Goal: Task Accomplishment & Management: Complete application form

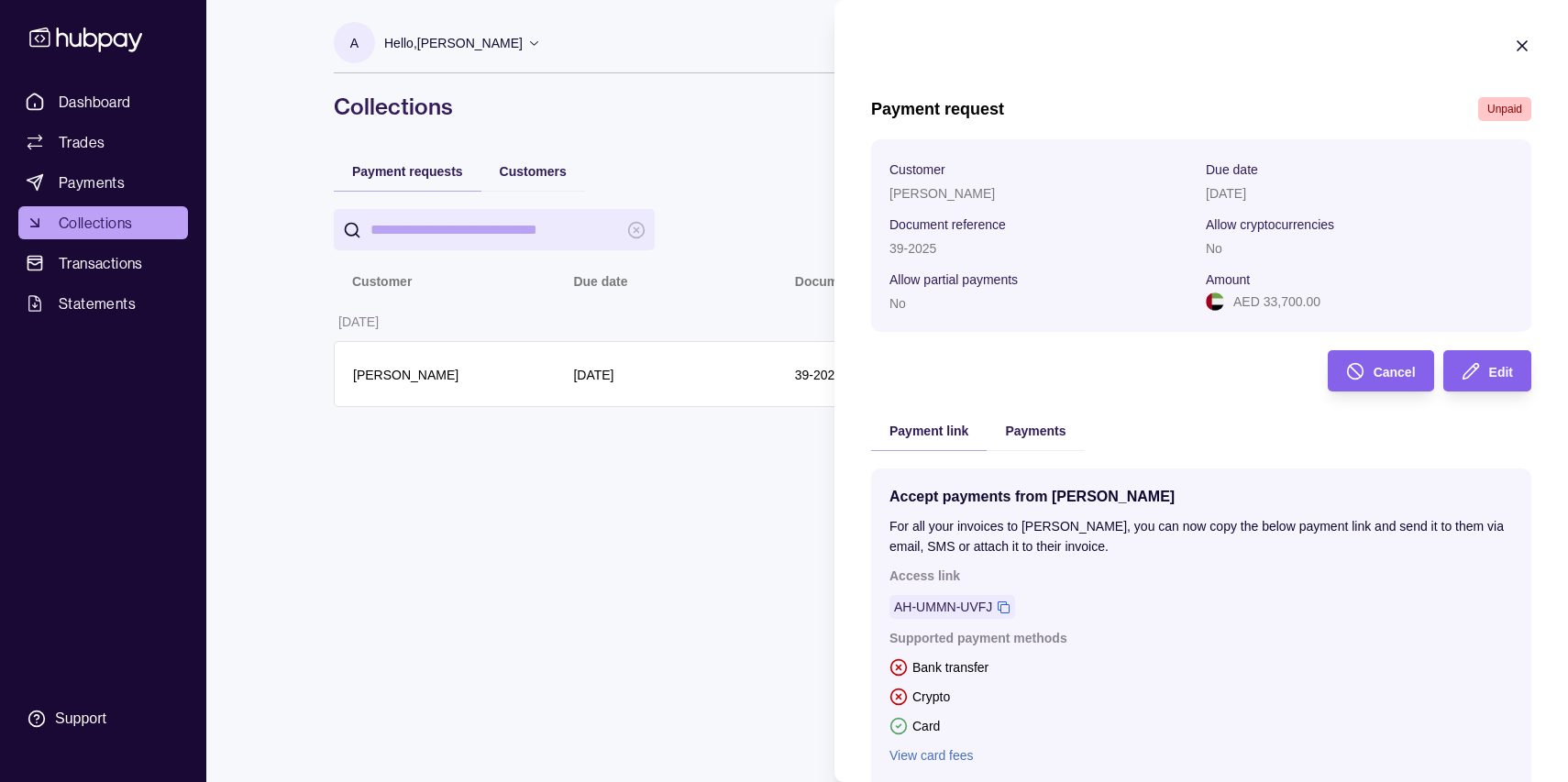
scroll to position [147, 0]
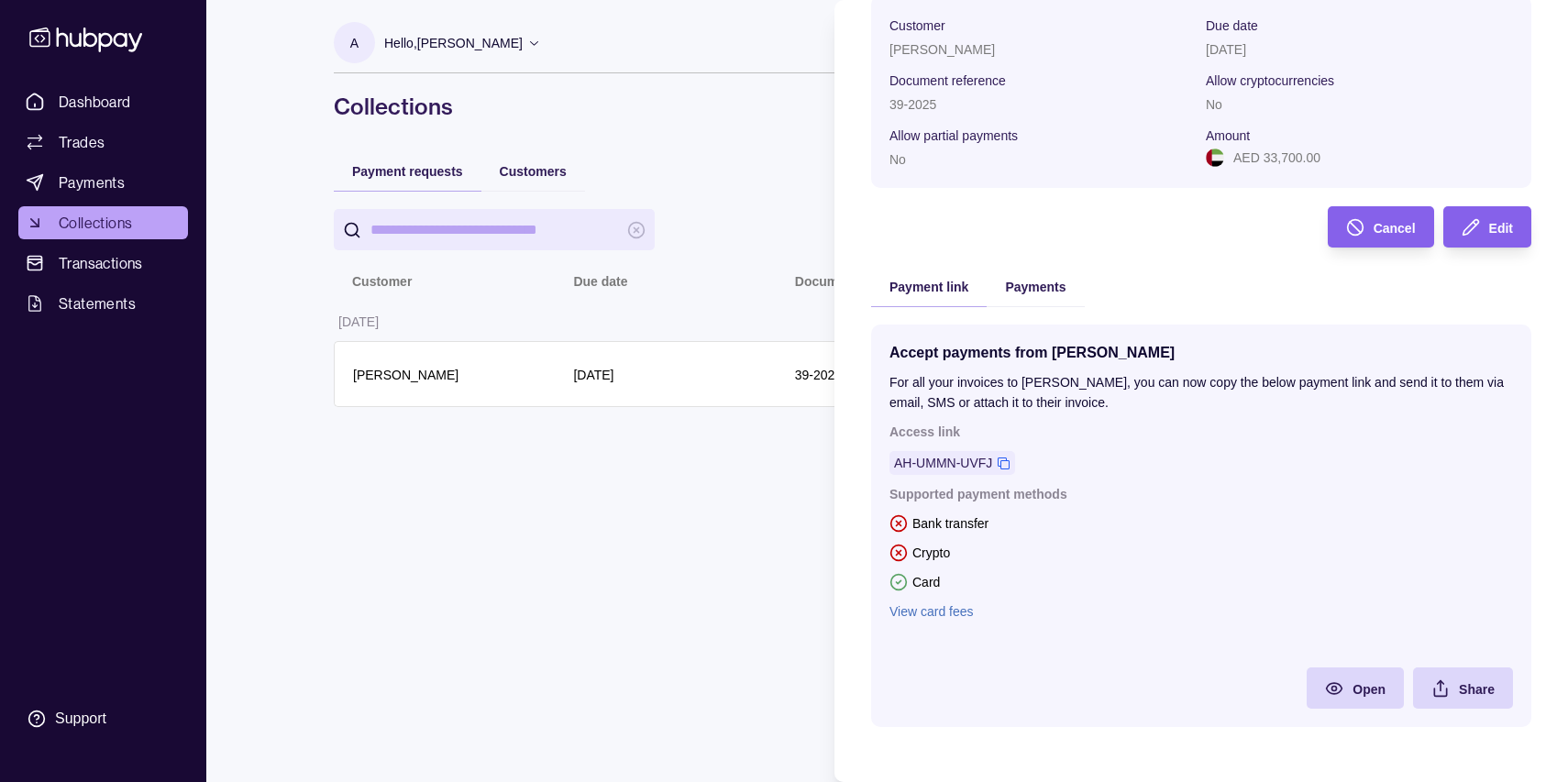
click at [727, 672] on html "Dashboard Trades Payments Collections Transactions Statements Support A Hello, …" at bounding box center [784, 391] width 1568 height 782
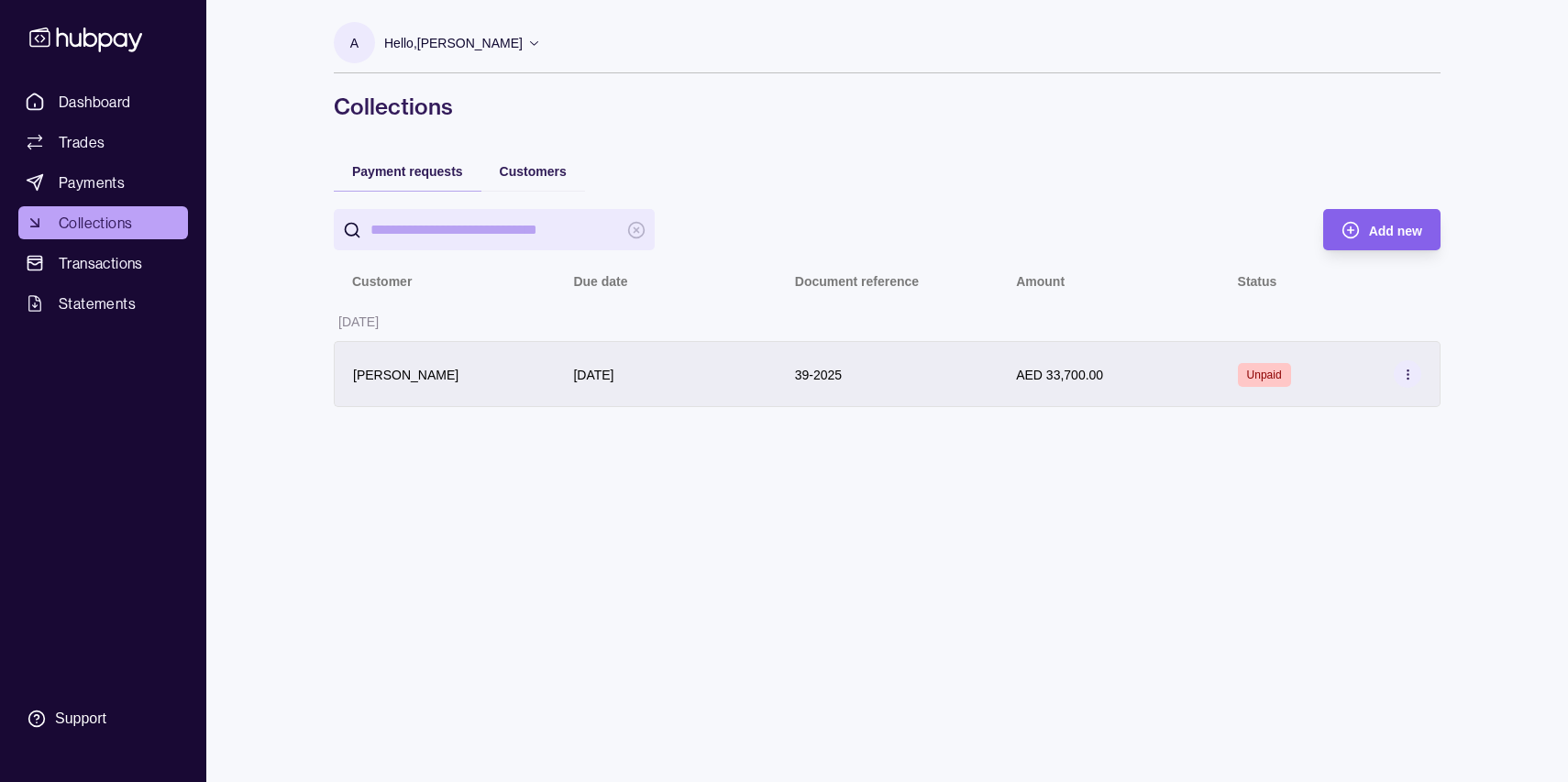
click at [1403, 375] on icon at bounding box center [1408, 374] width 13 height 13
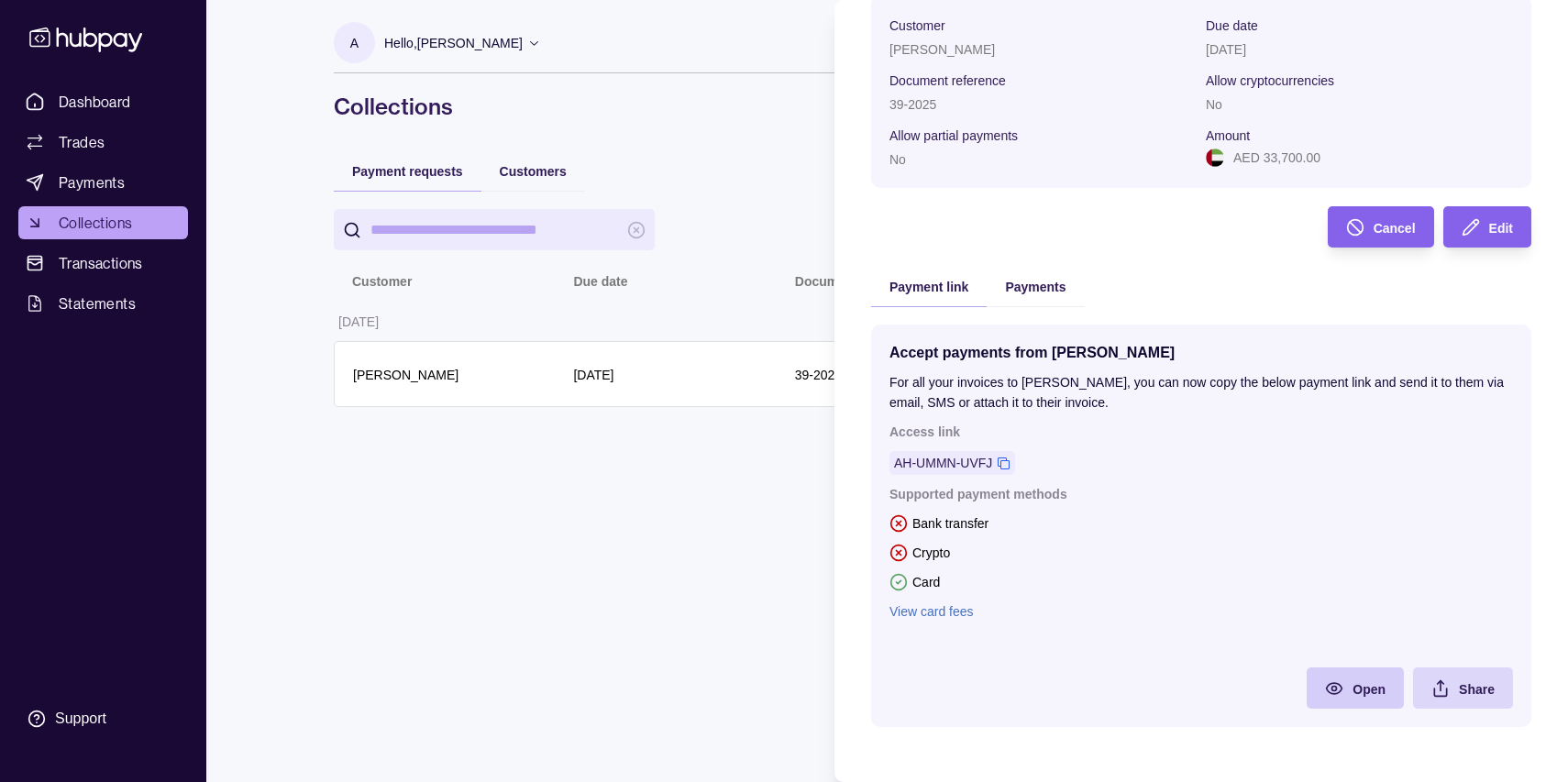
click at [1360, 684] on span "Open" at bounding box center [1369, 689] width 33 height 14
click at [480, 491] on html "Dashboard Trades Payments Collections Transactions Statements Support A Hello, …" at bounding box center [784, 391] width 1568 height 782
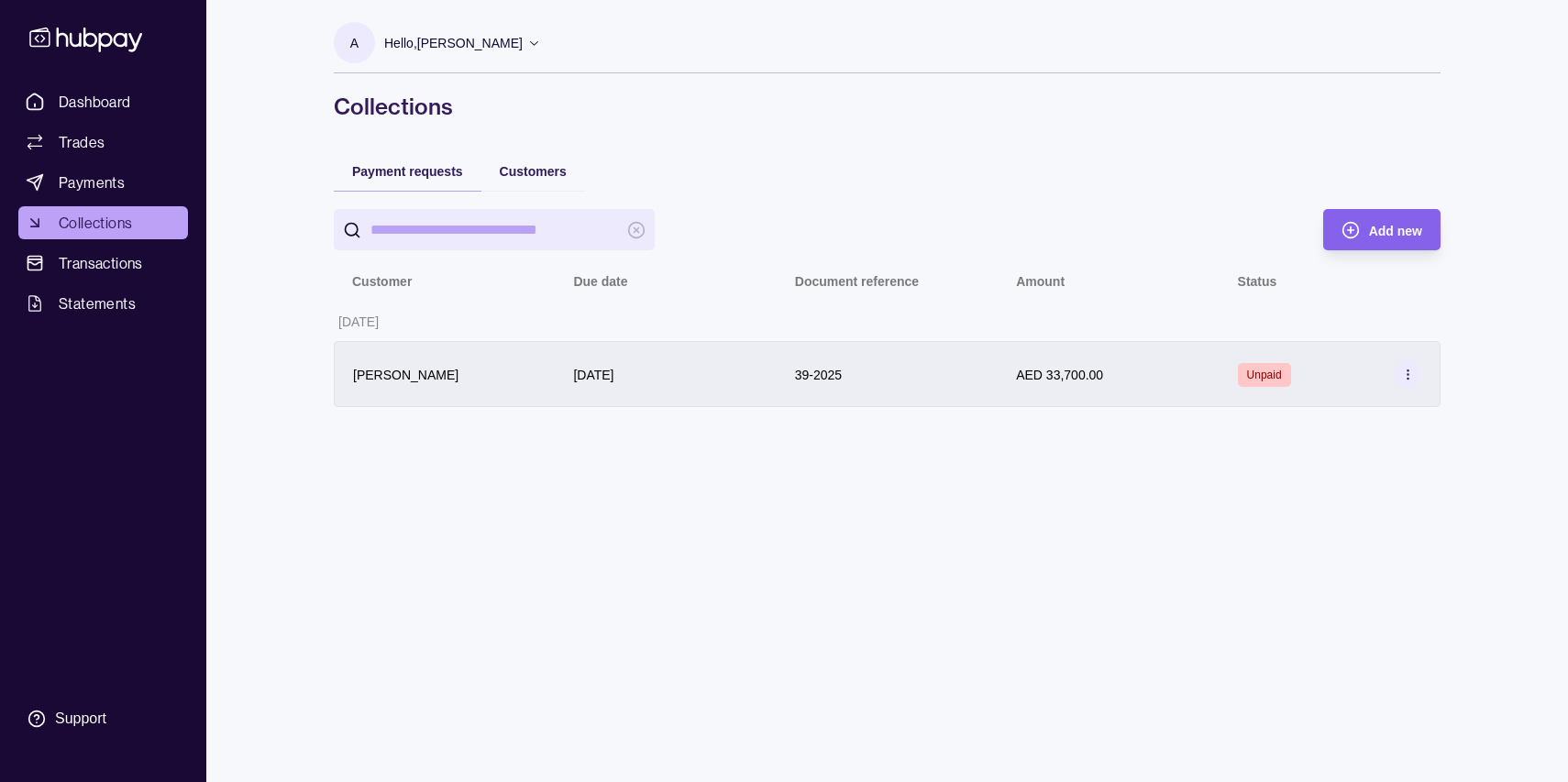
click at [1405, 375] on icon at bounding box center [1408, 374] width 13 height 13
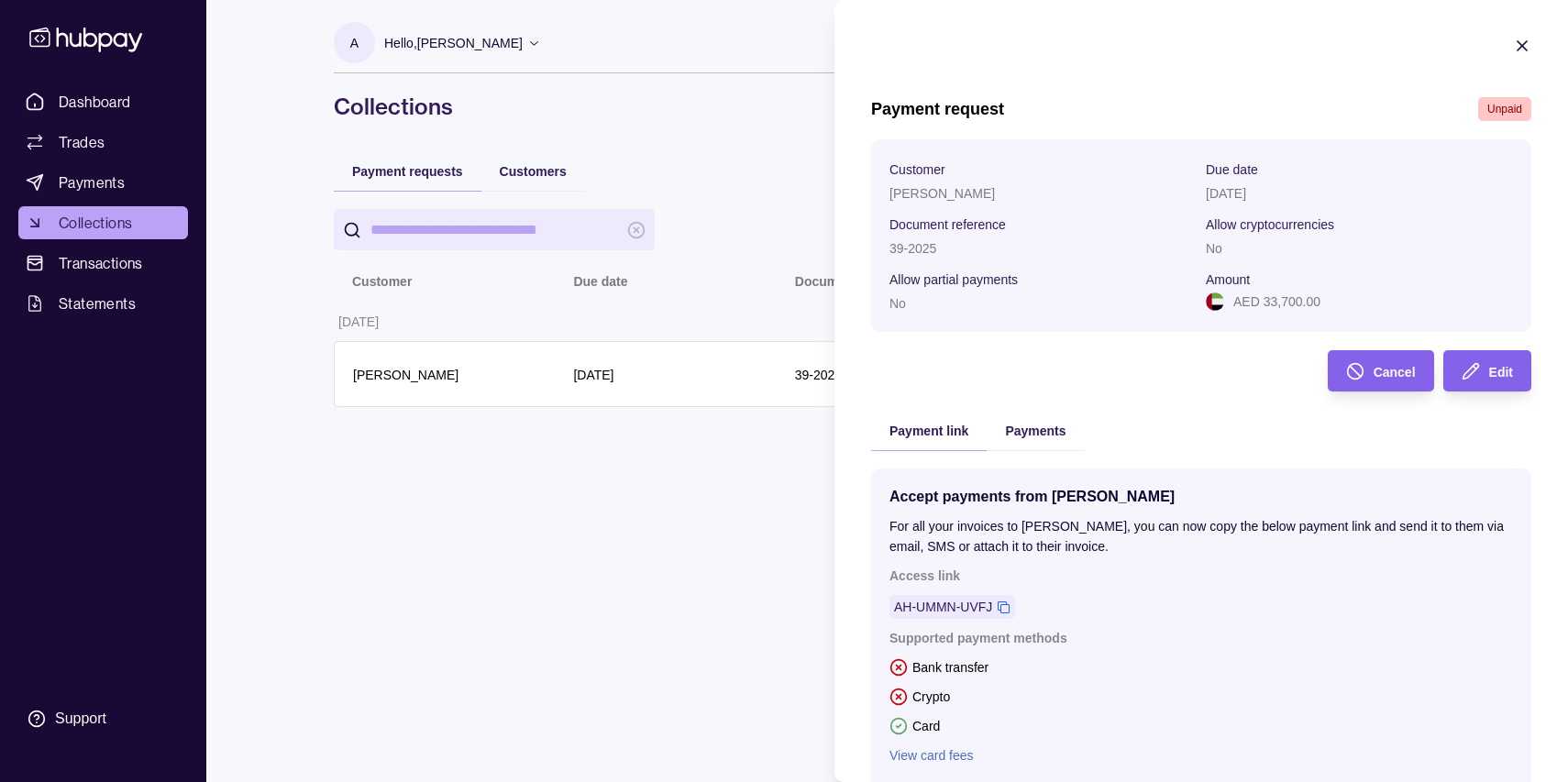
click at [895, 697] on icon at bounding box center [898, 696] width 18 height 18
click at [645, 564] on html "Dashboard Trades Payments Collections Transactions Statements Support A Hello, …" at bounding box center [784, 391] width 1568 height 782
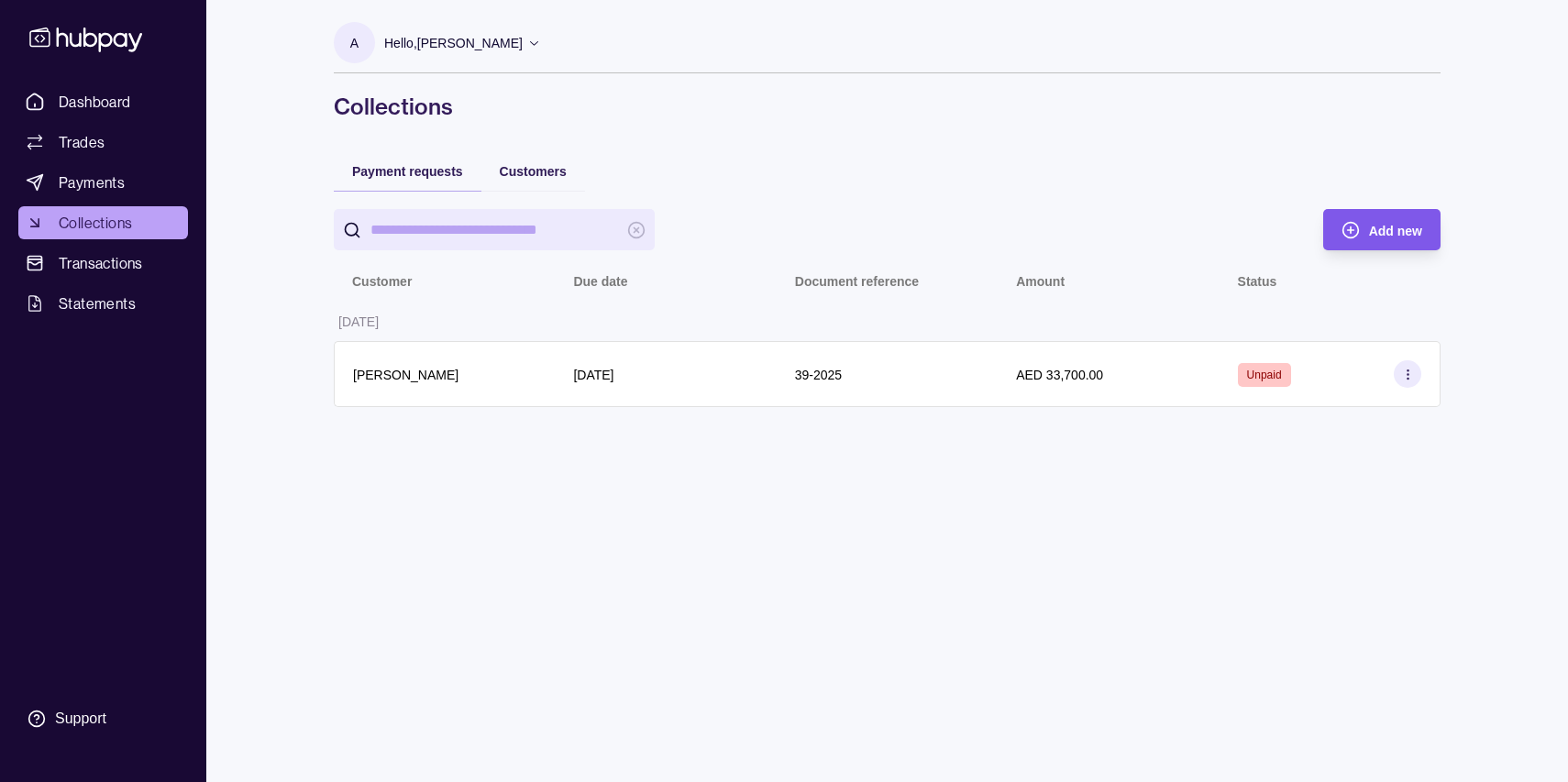
click at [1339, 236] on div "Add new" at bounding box center [1369, 230] width 109 height 41
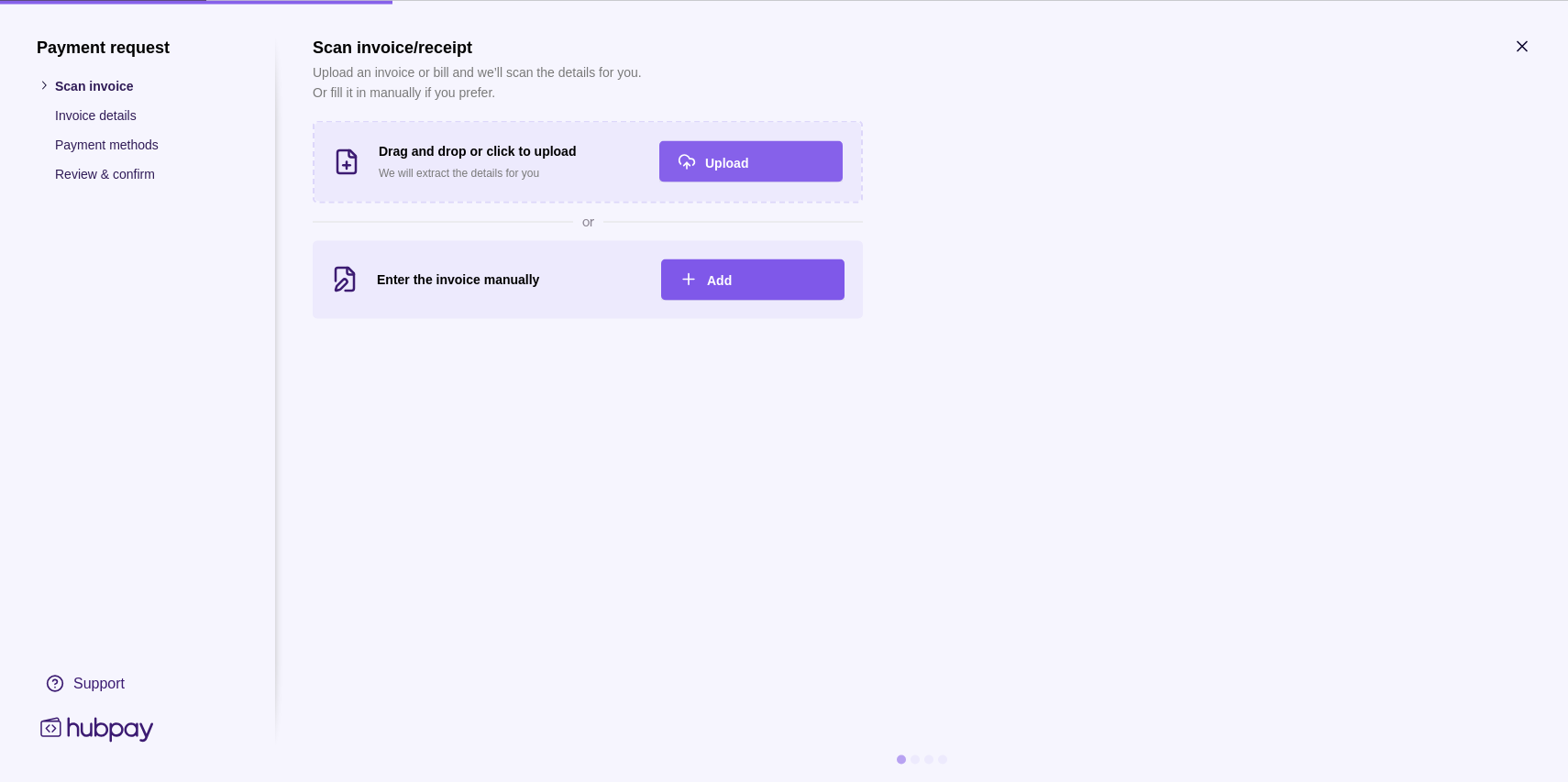
click at [762, 279] on div "Add" at bounding box center [766, 279] width 119 height 22
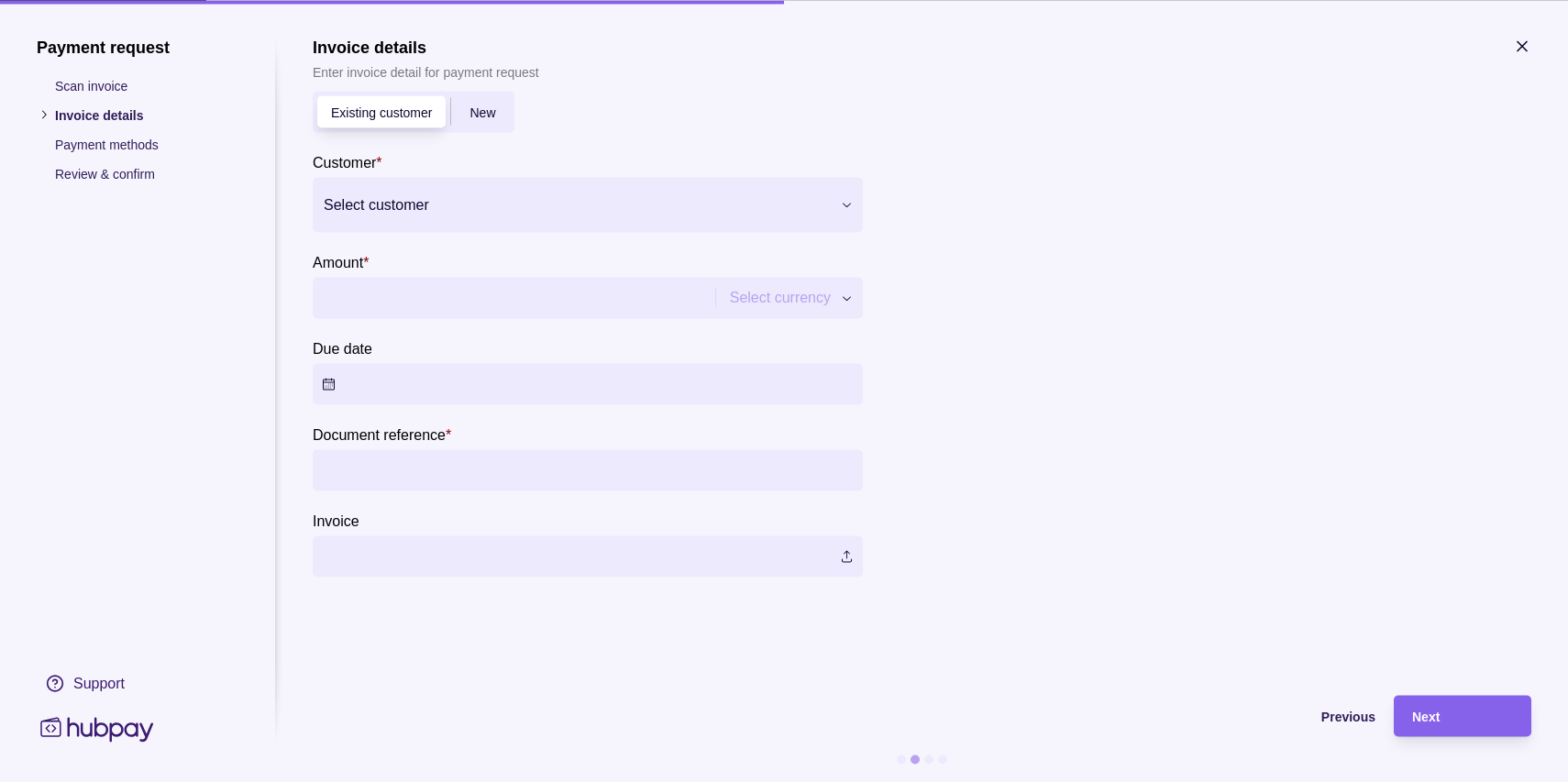
click at [471, 561] on label at bounding box center [588, 555] width 551 height 41
click at [364, 475] on input "Document reference *" at bounding box center [588, 470] width 532 height 41
click at [379, 384] on button "Due date" at bounding box center [588, 383] width 551 height 41
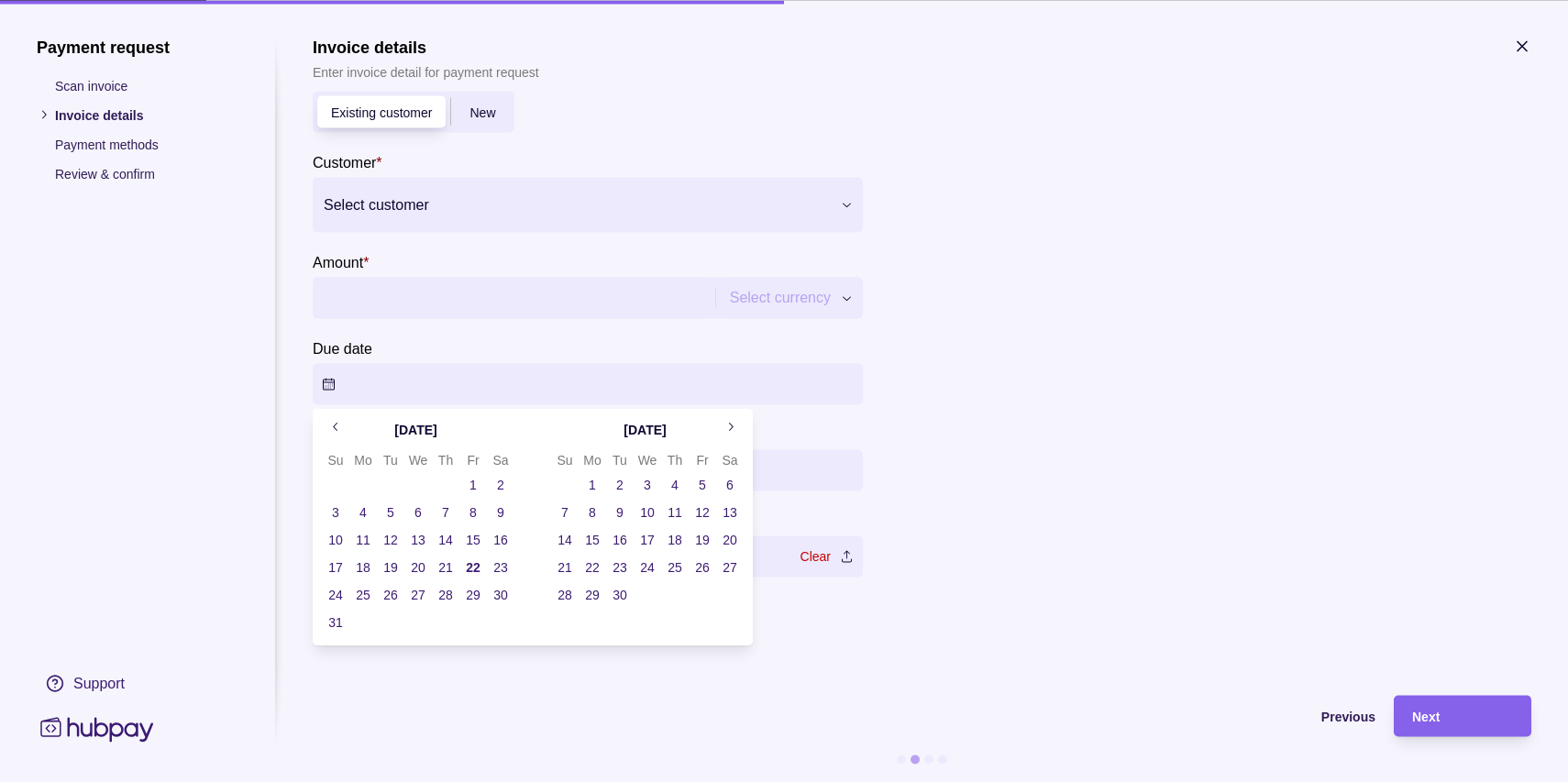
click at [222, 434] on div "Payment request Scan invoice Invoice details Payment methods Review & confirm S…" at bounding box center [138, 391] width 202 height 709
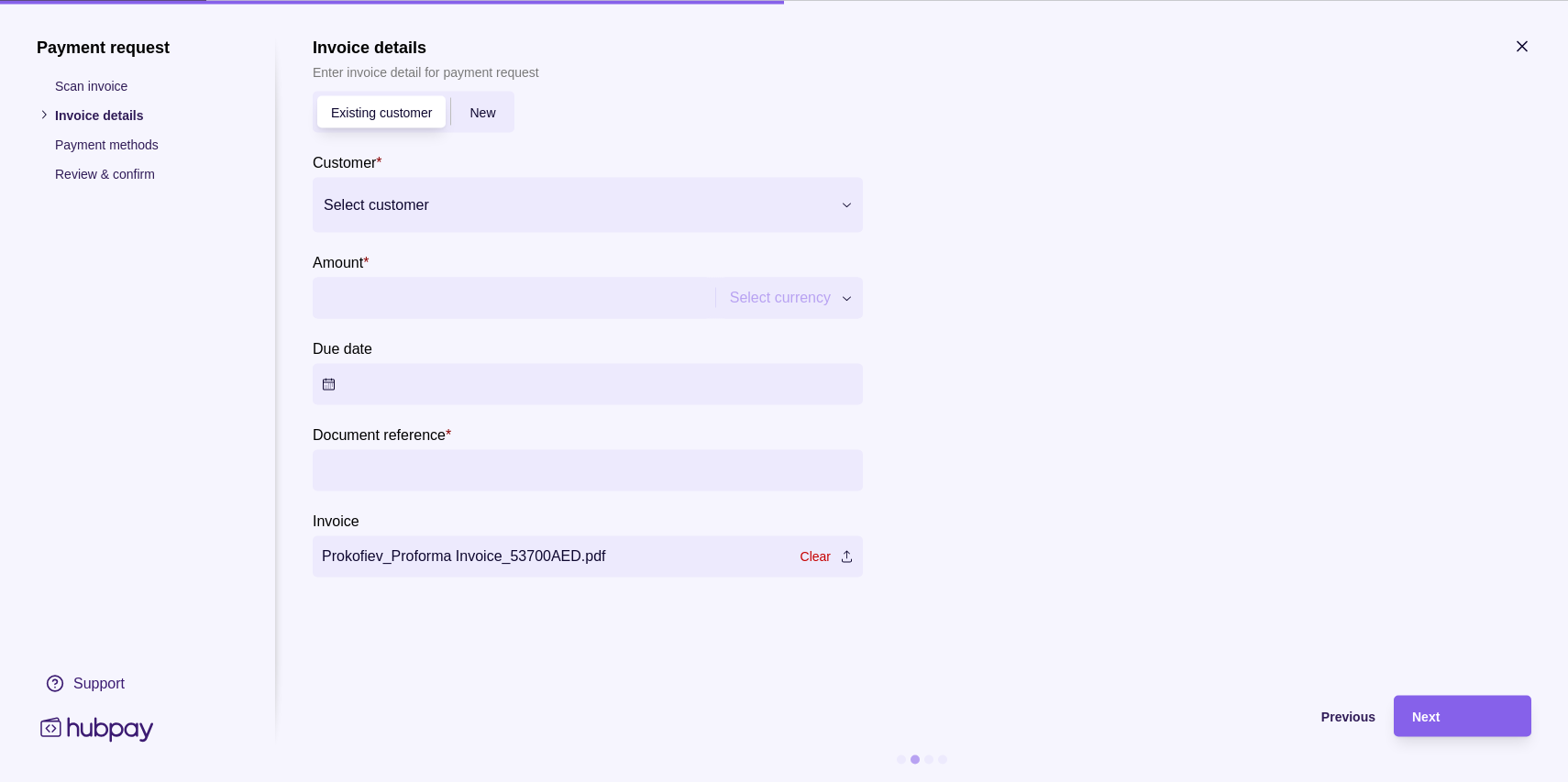
click at [352, 466] on input "Document reference *" at bounding box center [588, 470] width 532 height 41
type input "*******"
click at [353, 296] on input "Amount *" at bounding box center [512, 297] width 380 height 41
click at [789, 781] on div "Payment request Scan invoice Invoice details Payment methods Review & confirm S…" at bounding box center [784, 782] width 1568 height 0
type input "*********"
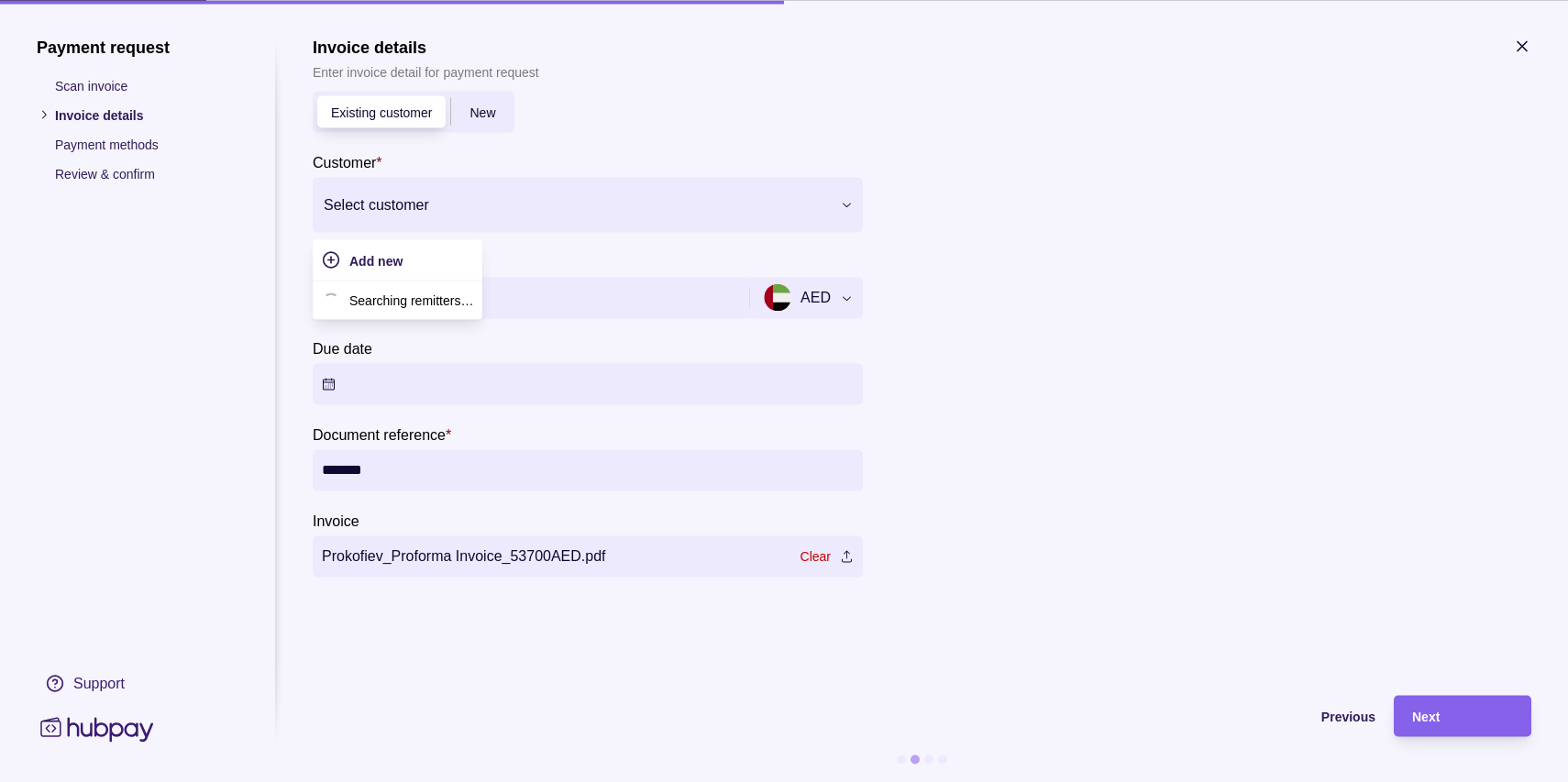
click at [453, 211] on div at bounding box center [576, 204] width 505 height 26
click at [405, 321] on p "Individual" at bounding box center [412, 317] width 106 height 20
click at [534, 660] on section "Invoice details Enter invoice detail for payment request Existing customer New …" at bounding box center [922, 357] width 1219 height 640
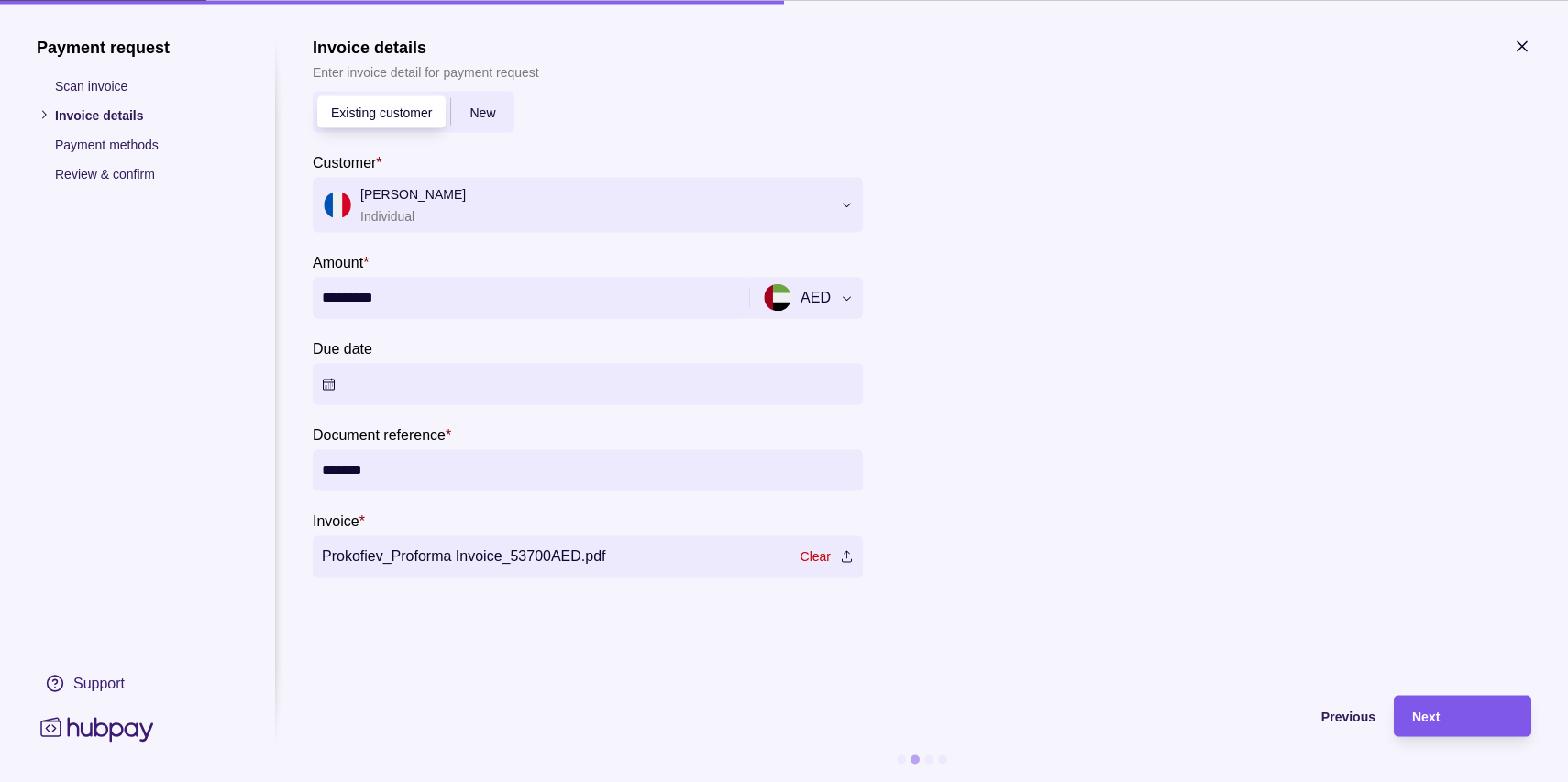
click at [1468, 708] on div "Next" at bounding box center [1463, 715] width 101 height 22
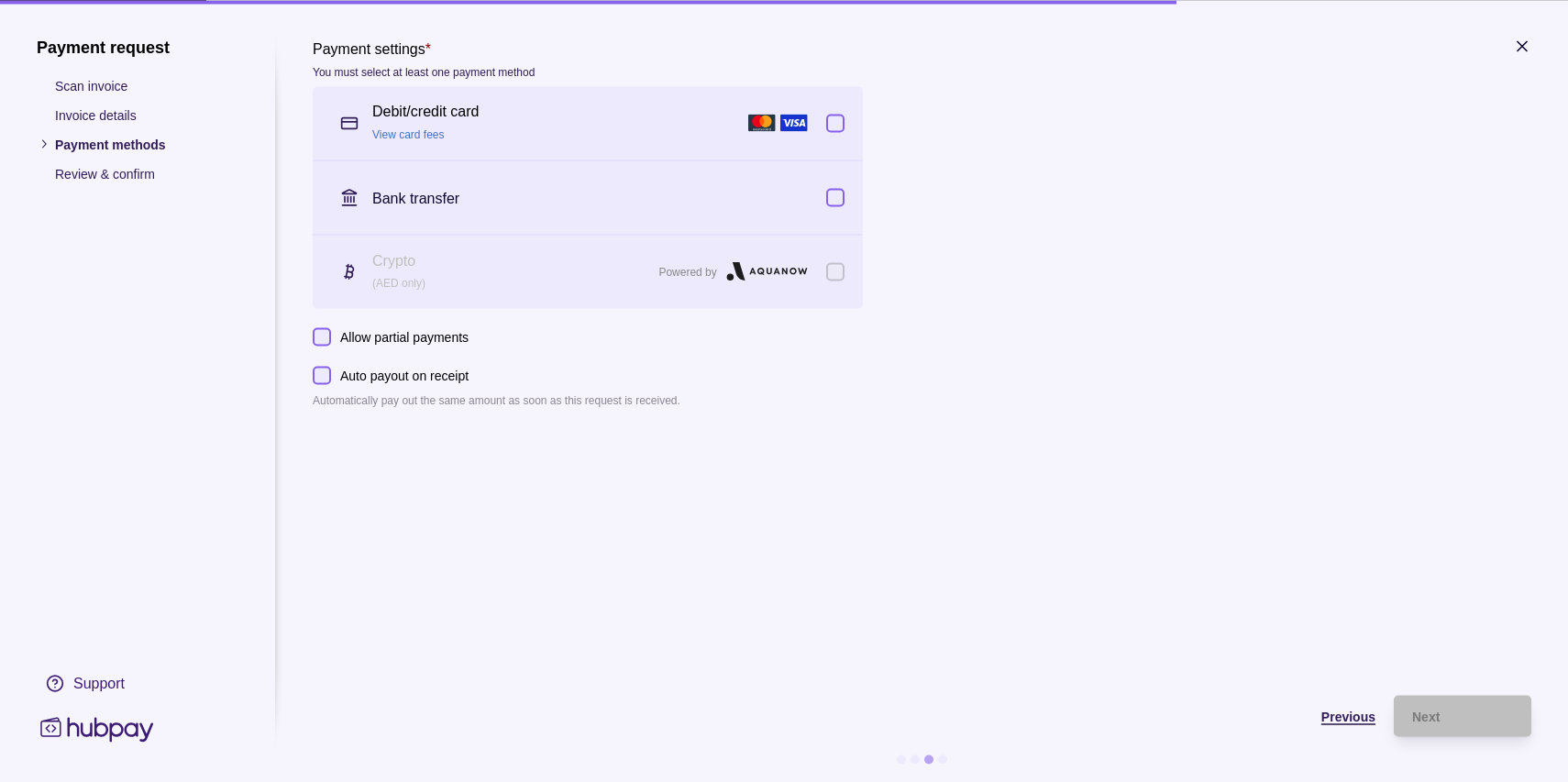
click at [1332, 723] on span "Previous" at bounding box center [1348, 716] width 54 height 14
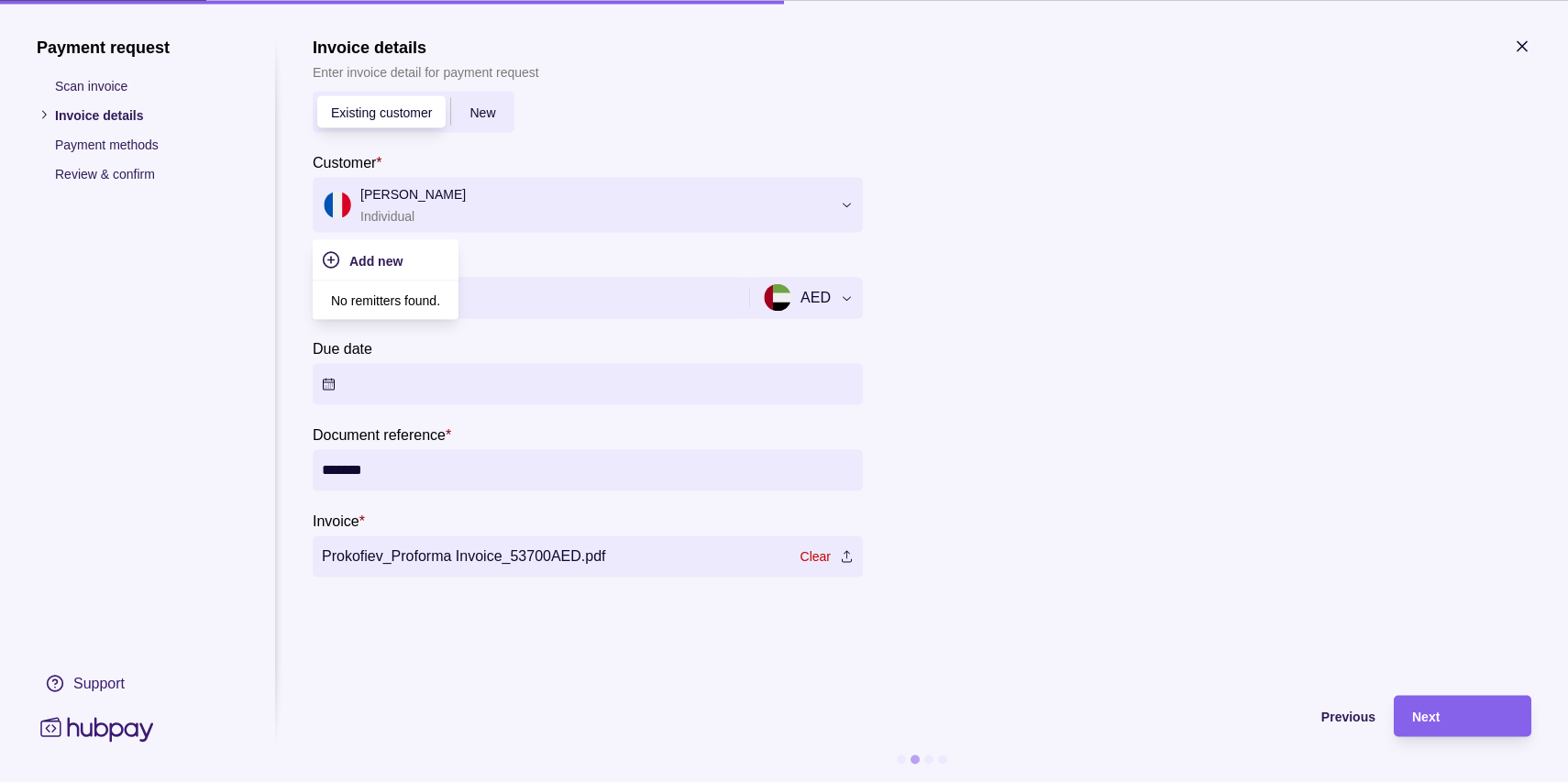
click at [845, 205] on icon at bounding box center [847, 206] width 9 height 5
